Goal: Find specific page/section: Find specific page/section

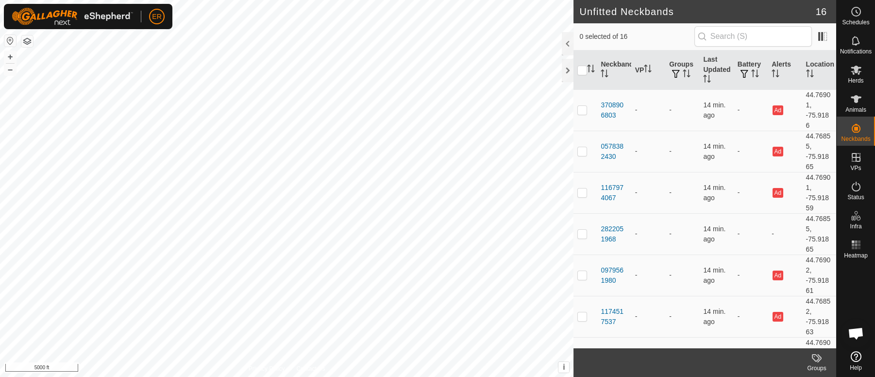
scroll to position [8063, 0]
click at [564, 71] on div at bounding box center [568, 70] width 12 height 23
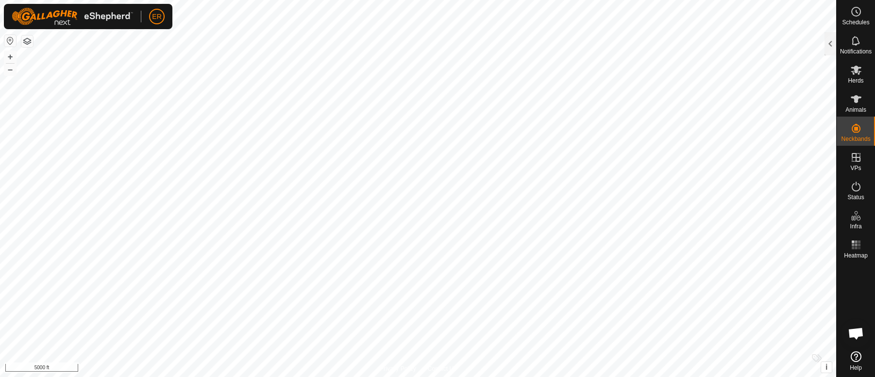
click at [11, 37] on button "button" at bounding box center [10, 41] width 12 height 12
click at [9, 56] on button "+" at bounding box center [10, 57] width 12 height 12
click at [7, 58] on button "+" at bounding box center [10, 57] width 12 height 12
click at [831, 42] on div at bounding box center [830, 43] width 12 height 23
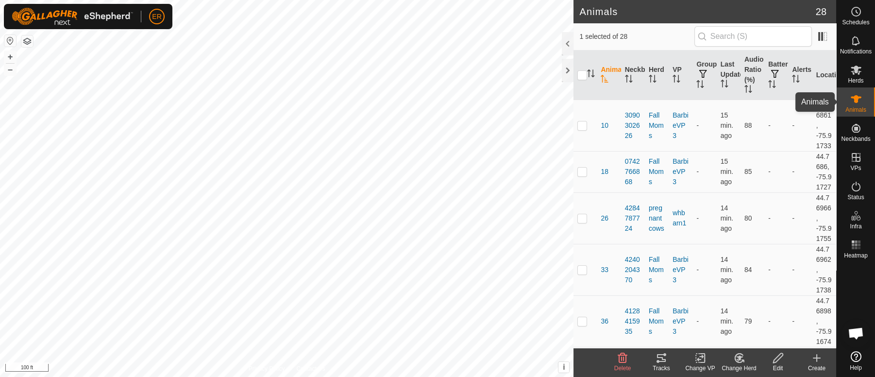
click at [855, 107] on span "Animals" at bounding box center [855, 110] width 21 height 6
click at [564, 70] on div at bounding box center [568, 70] width 12 height 23
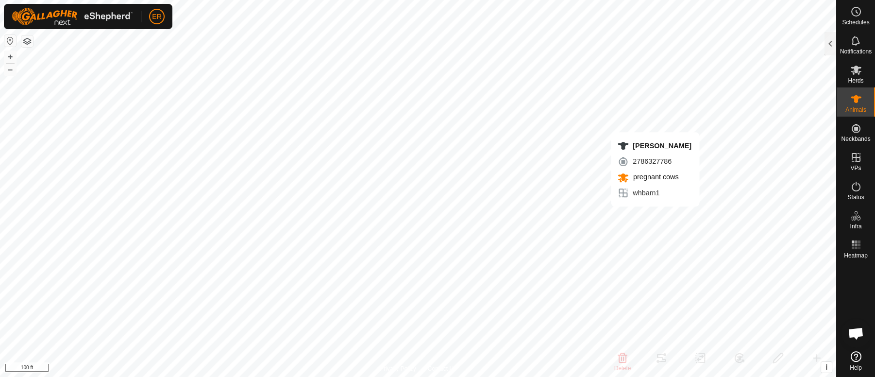
checkbox input "false"
click at [7, 54] on button "+" at bounding box center [10, 57] width 12 height 12
click at [11, 73] on button "–" at bounding box center [10, 70] width 12 height 12
